Goal: Contribute content

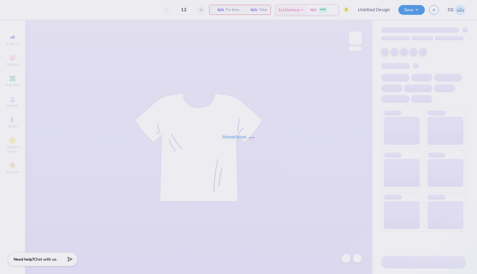
type input "ATO Fall merch?"
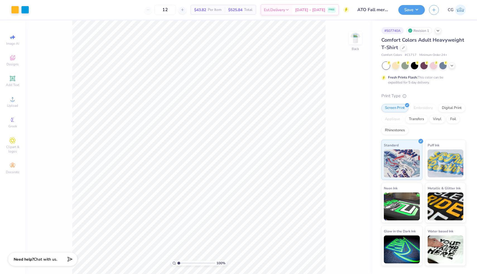
click at [8, 11] on div "Art colors" at bounding box center [14, 10] width 29 height 20
click at [14, 10] on div at bounding box center [15, 9] width 8 height 8
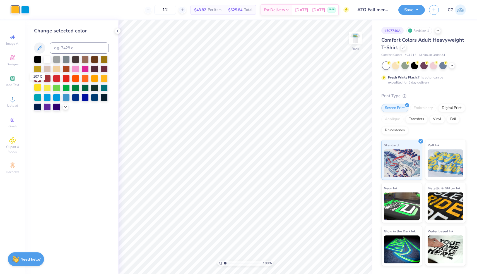
click at [37, 88] on div at bounding box center [37, 87] width 7 height 7
click at [46, 87] on div at bounding box center [47, 87] width 7 height 7
click at [39, 87] on div at bounding box center [37, 87] width 7 height 7
click at [357, 39] on img at bounding box center [355, 38] width 22 height 22
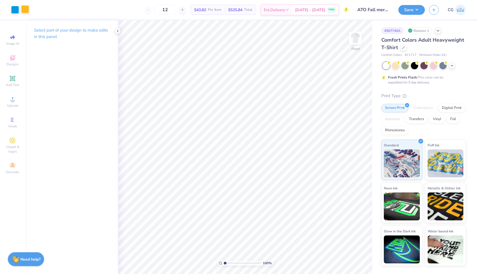
click at [26, 11] on div at bounding box center [25, 9] width 8 height 8
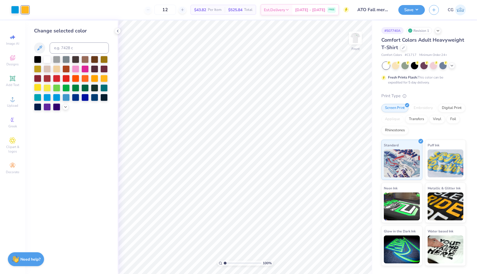
click at [37, 87] on div at bounding box center [37, 87] width 7 height 7
click at [104, 78] on div at bounding box center [103, 77] width 7 height 7
click at [37, 85] on div at bounding box center [37, 87] width 7 height 7
click at [105, 76] on div at bounding box center [103, 77] width 7 height 7
